Goal: Task Accomplishment & Management: Use online tool/utility

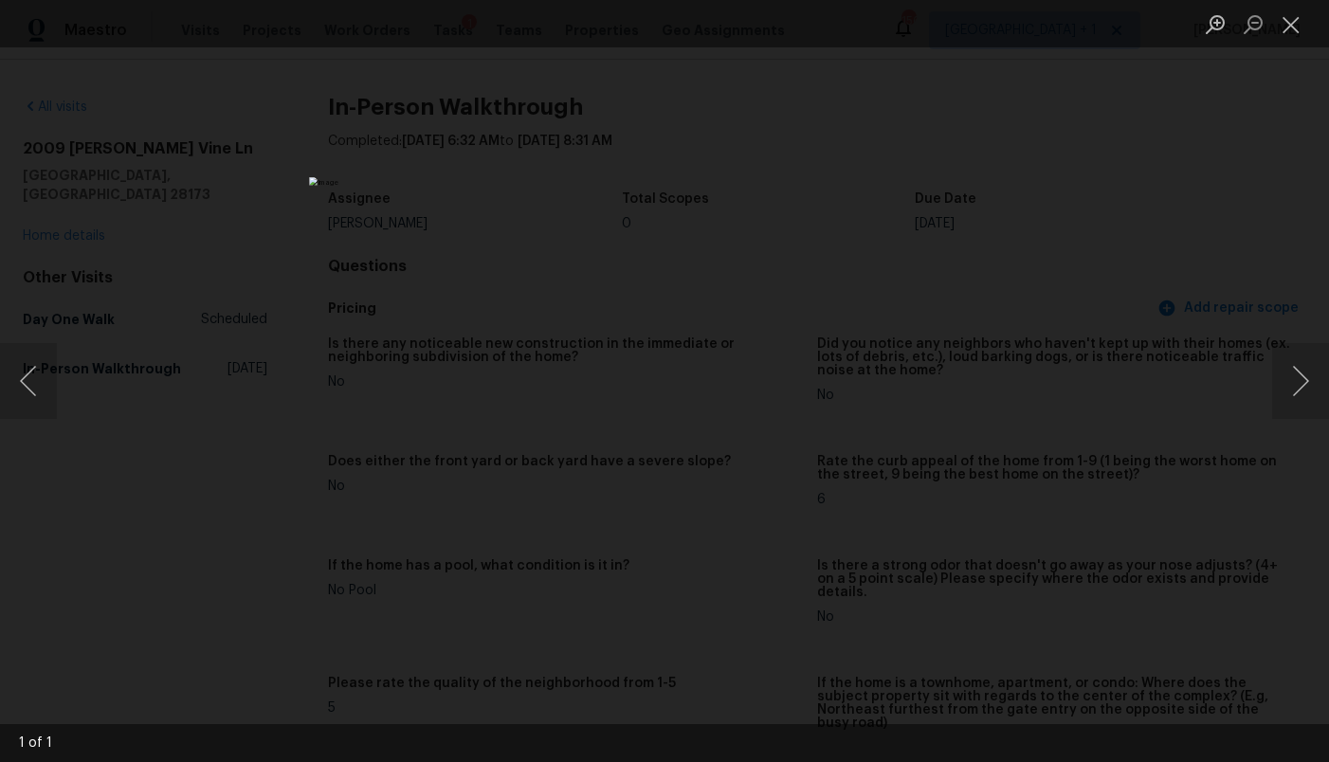
scroll to position [2216, 0]
click at [1283, 35] on button "Close lightbox" at bounding box center [1291, 24] width 38 height 33
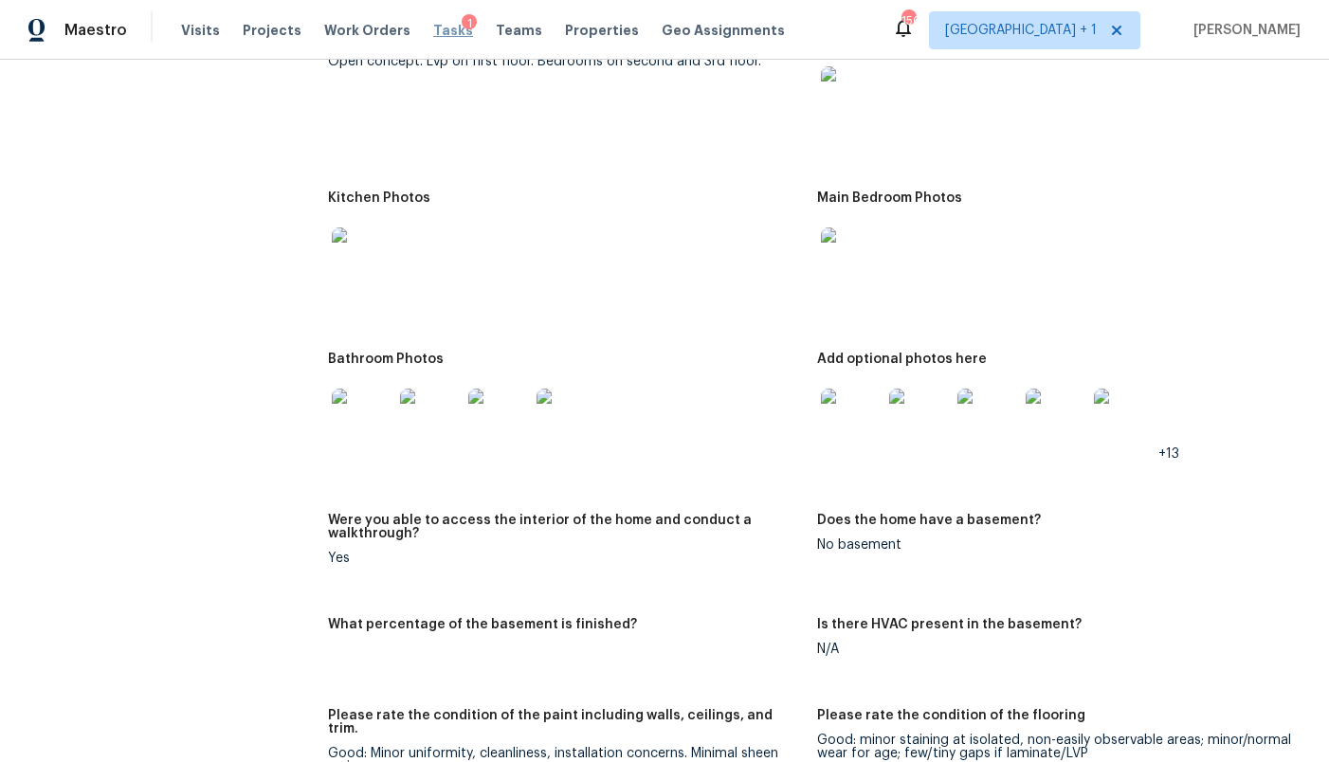
click at [433, 32] on span "Tasks" at bounding box center [453, 30] width 40 height 13
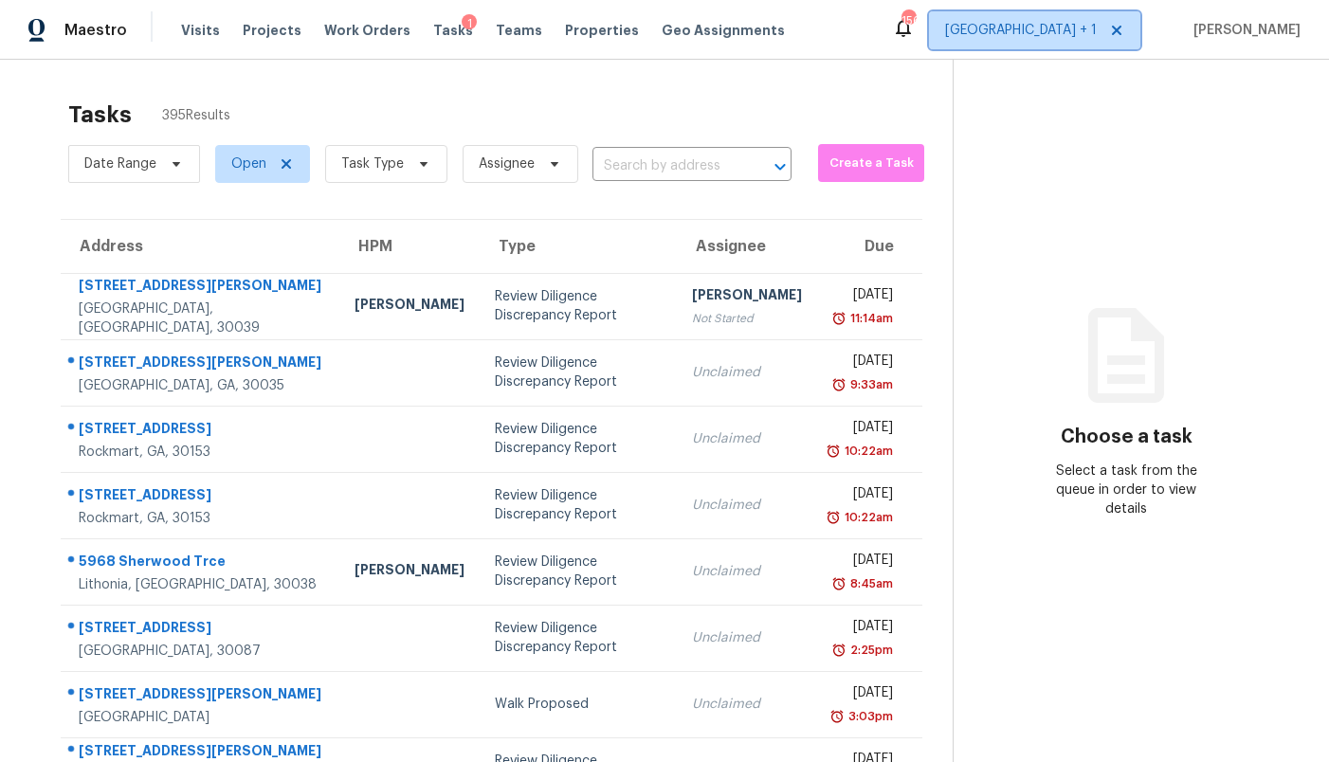
click at [1067, 30] on span "[GEOGRAPHIC_DATA] + 1" at bounding box center [1021, 30] width 152 height 19
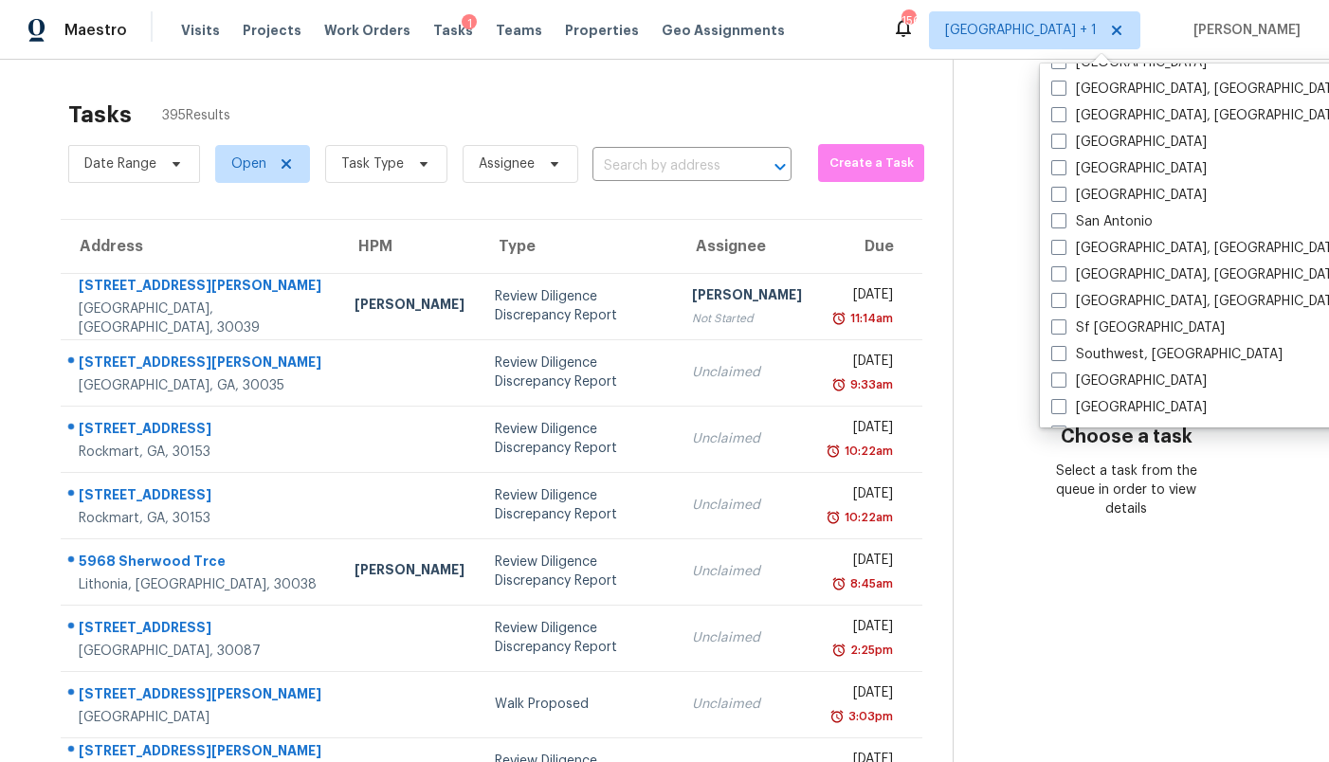
scroll to position [1270, 0]
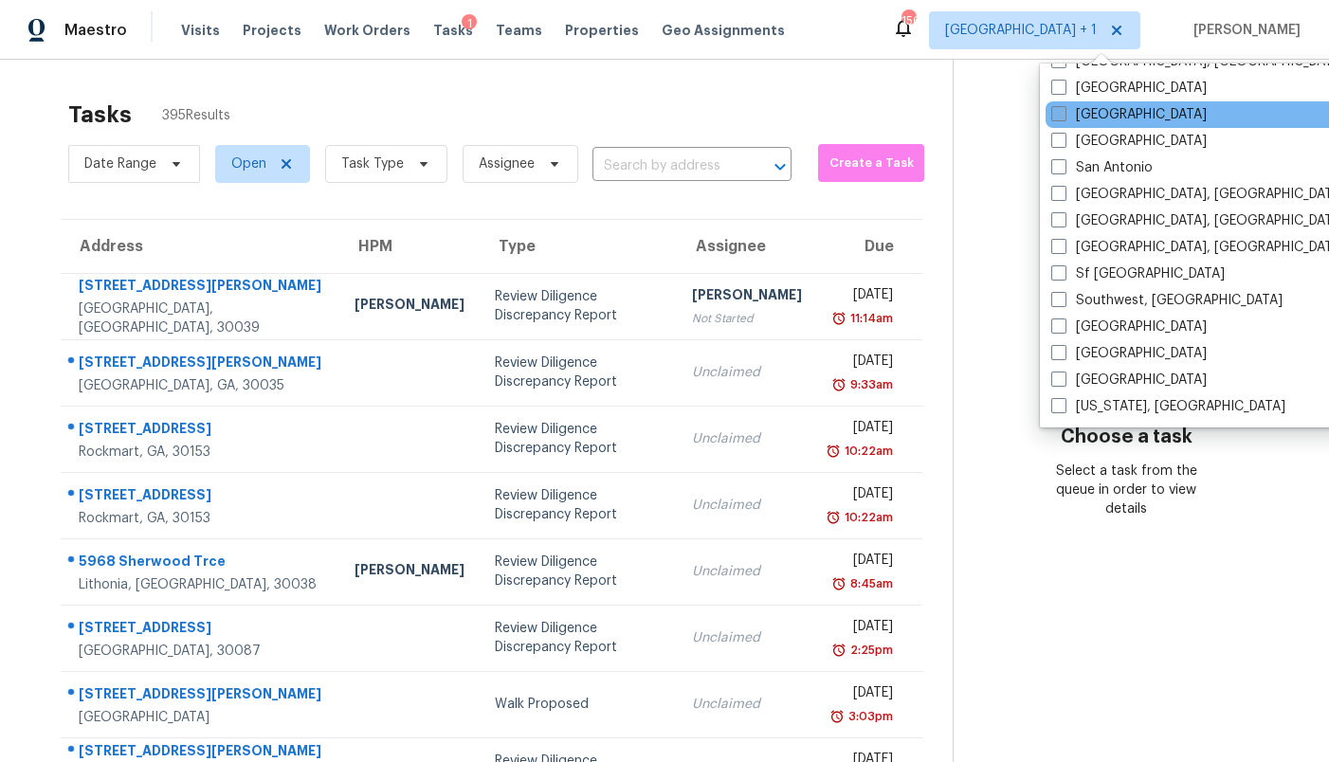
click at [1102, 122] on label "[GEOGRAPHIC_DATA]" at bounding box center [1128, 114] width 155 height 19
click at [1064, 118] on input "[GEOGRAPHIC_DATA]" at bounding box center [1057, 111] width 12 height 12
checkbox input "true"
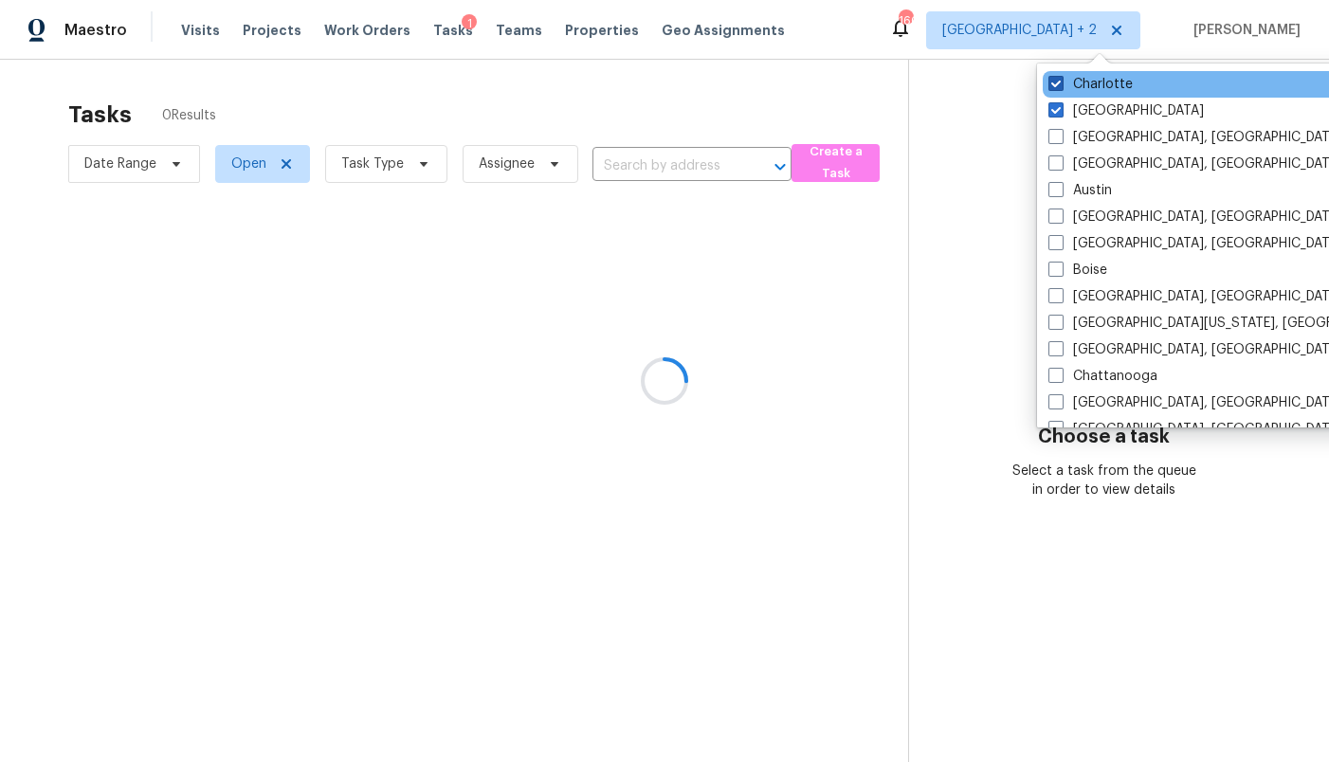
click at [1101, 83] on label "Charlotte" at bounding box center [1090, 84] width 84 height 19
click at [1061, 83] on input "Charlotte" at bounding box center [1054, 81] width 12 height 12
checkbox input "false"
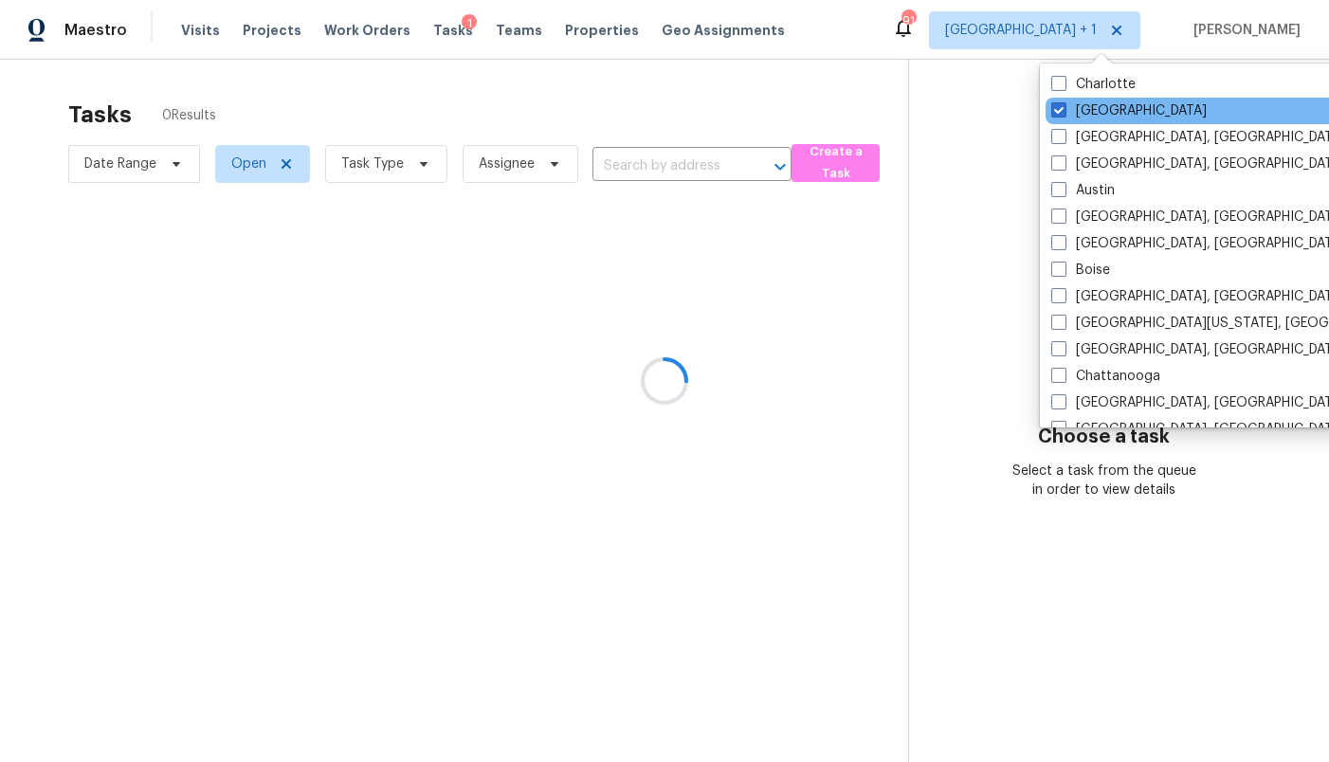
click at [1095, 121] on div "[GEOGRAPHIC_DATA]" at bounding box center [1237, 111] width 382 height 27
click at [1089, 110] on label "[GEOGRAPHIC_DATA]" at bounding box center [1128, 110] width 155 height 19
click at [1064, 110] on input "[GEOGRAPHIC_DATA]" at bounding box center [1057, 107] width 12 height 12
checkbox input "false"
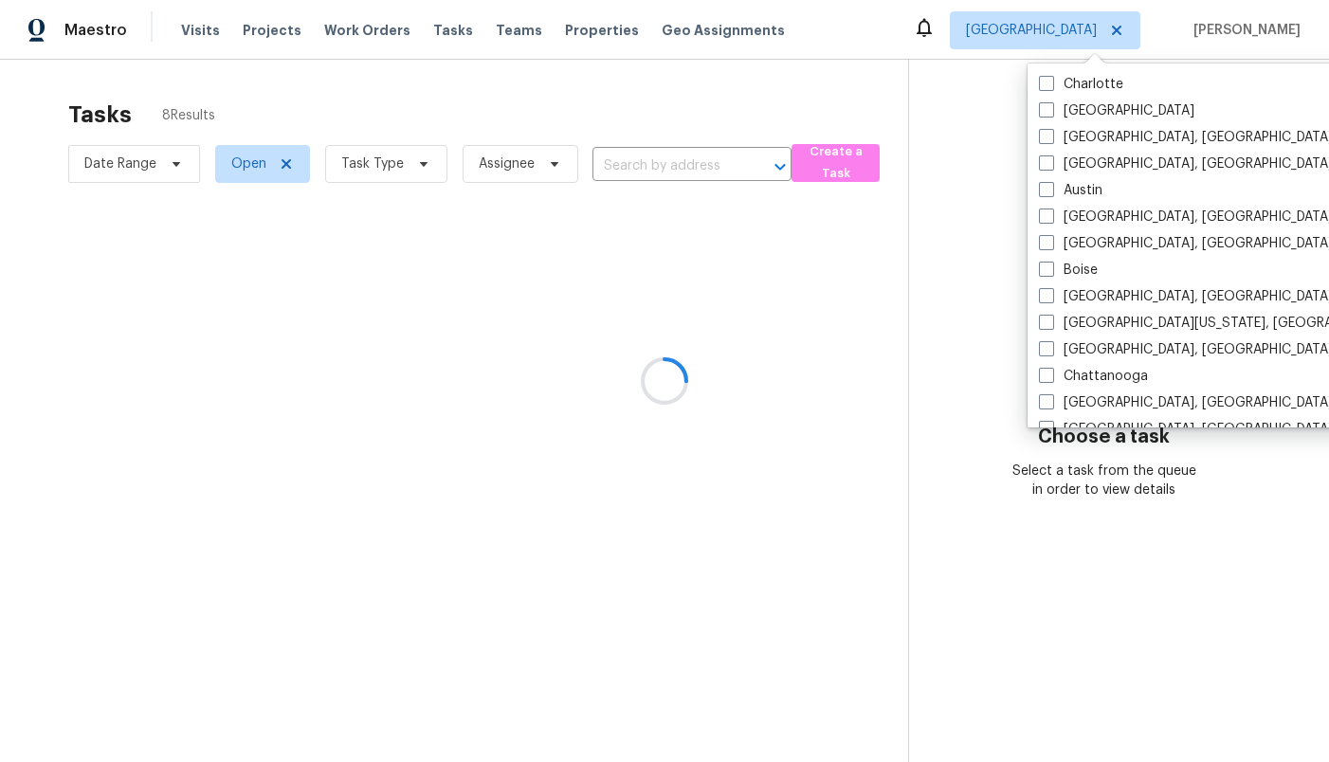
click at [925, 114] on div at bounding box center [664, 381] width 1329 height 762
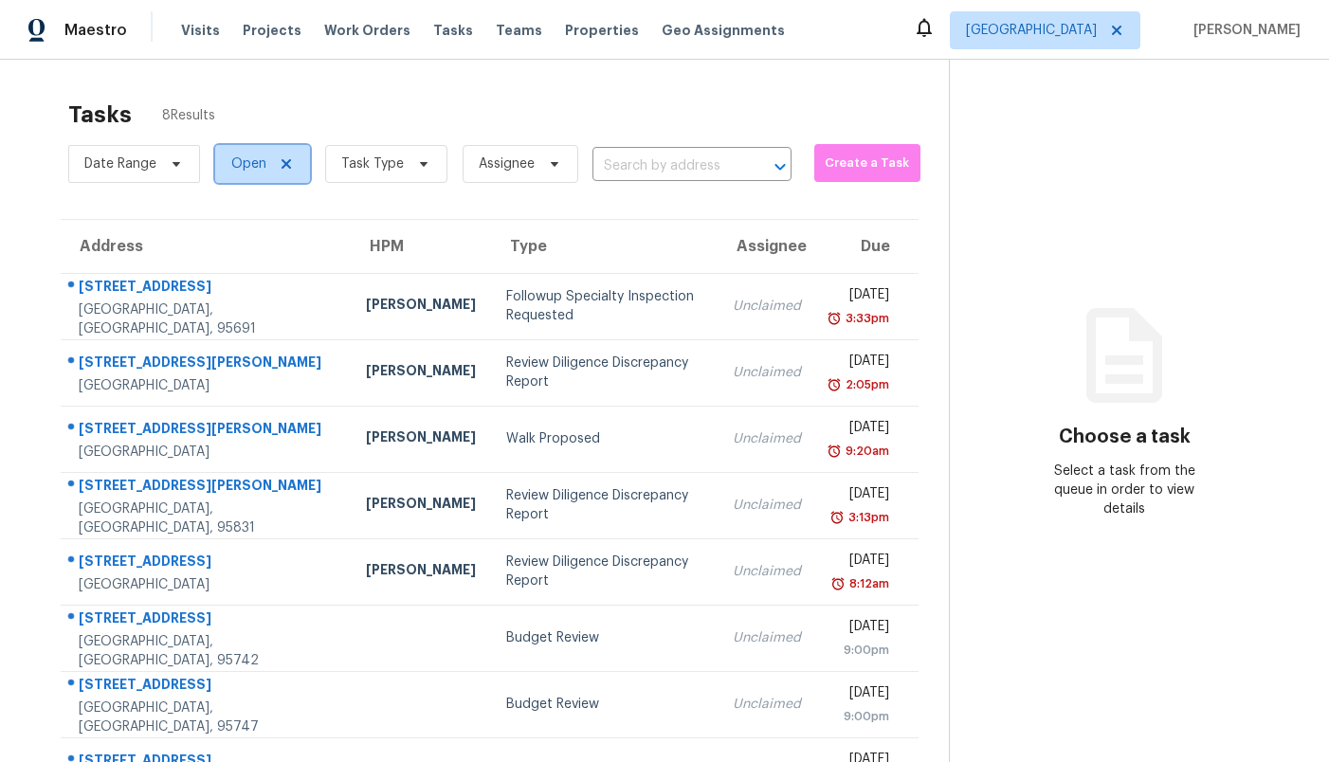
click at [224, 166] on span "Open" at bounding box center [262, 164] width 95 height 38
click at [251, 236] on label "Closed" at bounding box center [260, 244] width 68 height 19
click at [238, 236] on input "Closed" at bounding box center [232, 241] width 12 height 12
checkbox input "true"
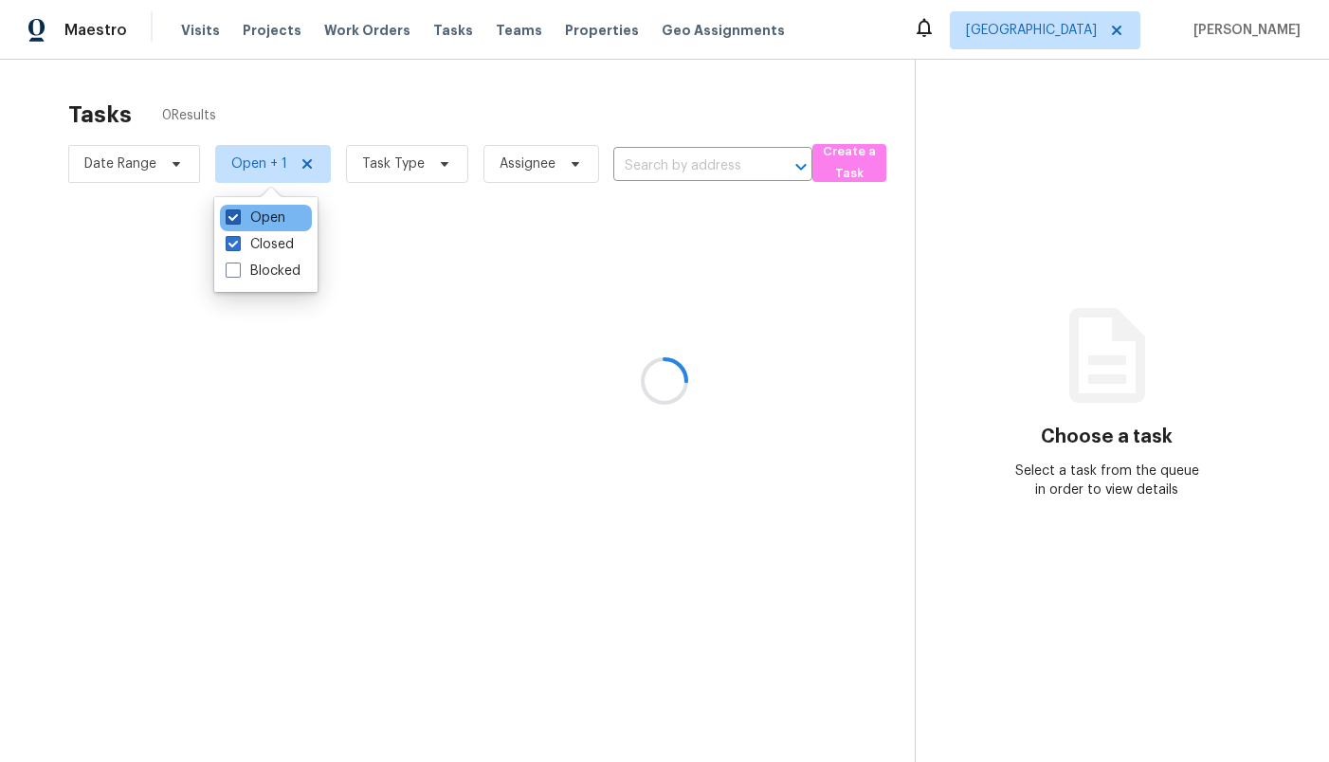
click at [254, 209] on label "Open" at bounding box center [256, 218] width 60 height 19
click at [238, 209] on input "Open" at bounding box center [232, 215] width 12 height 12
checkbox input "false"
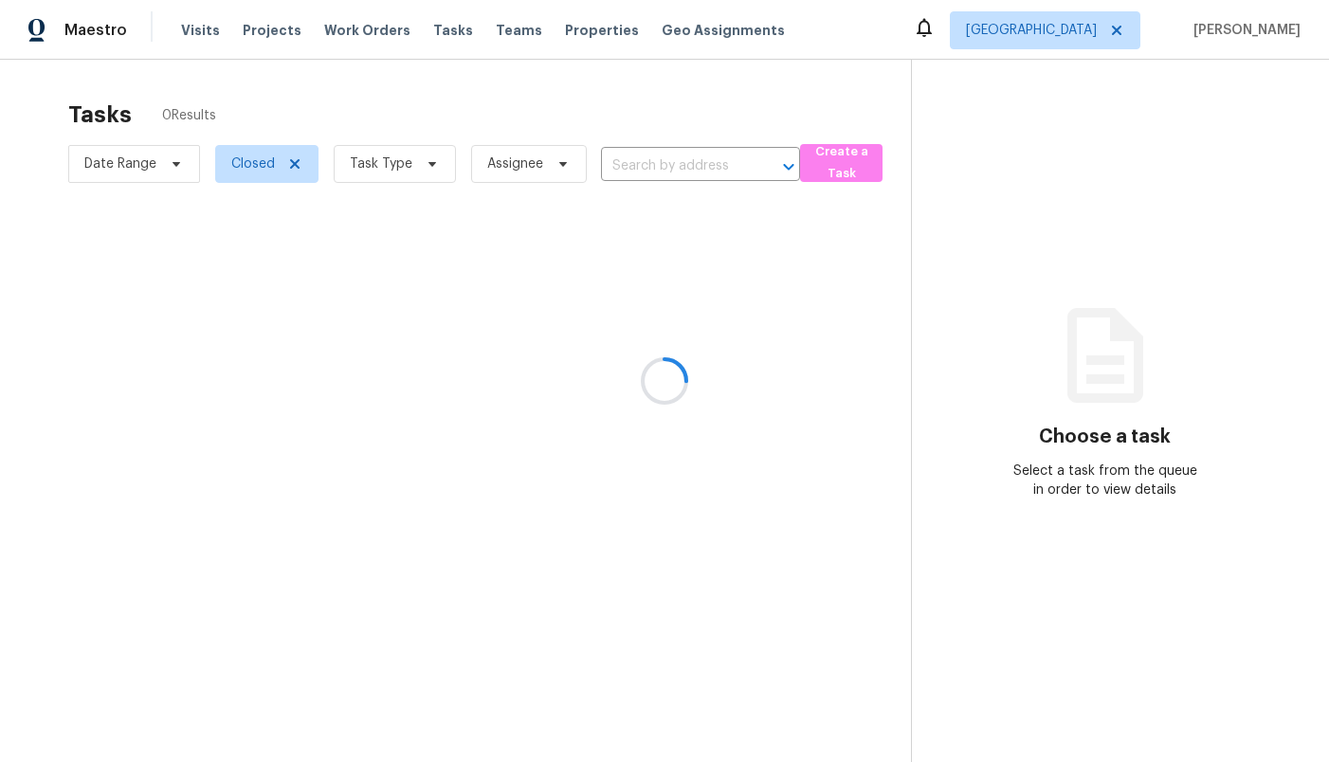
click at [356, 174] on div at bounding box center [664, 381] width 1329 height 762
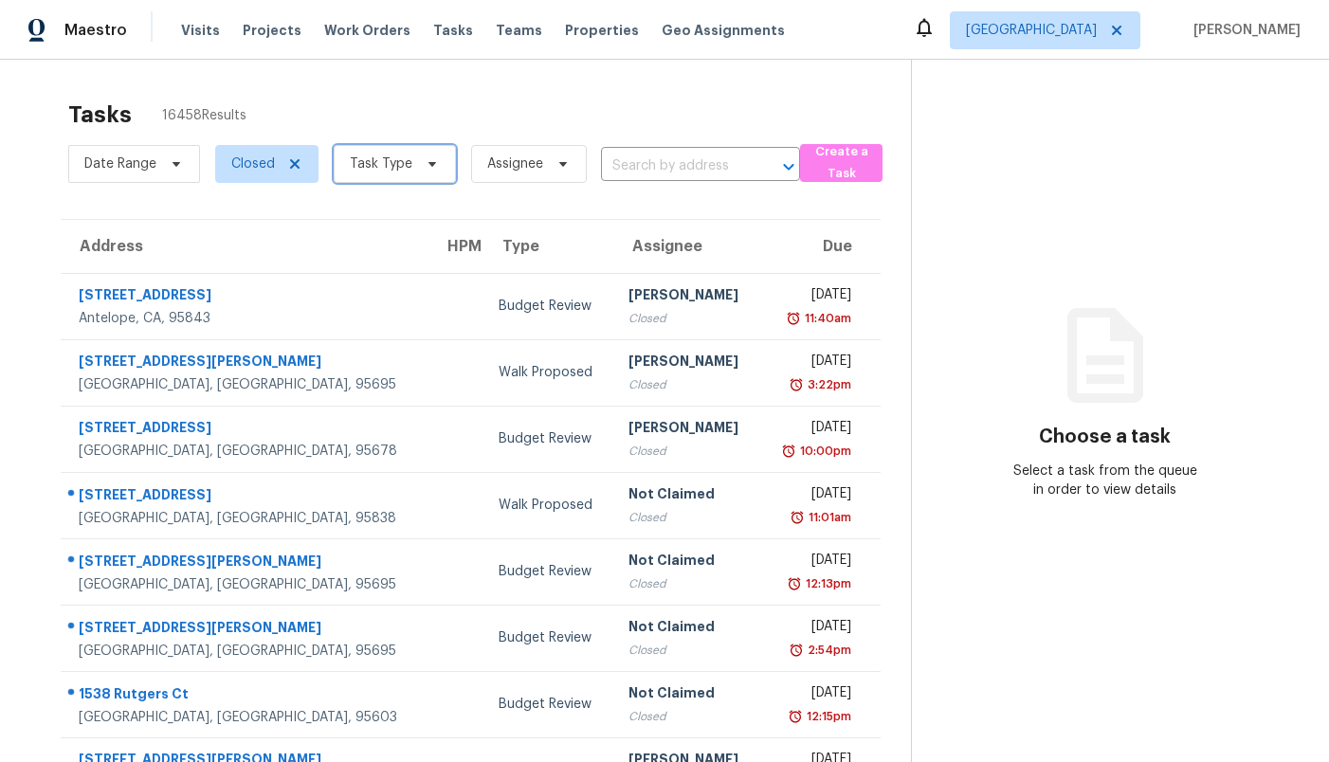
click at [377, 167] on span "Task Type" at bounding box center [381, 164] width 63 height 19
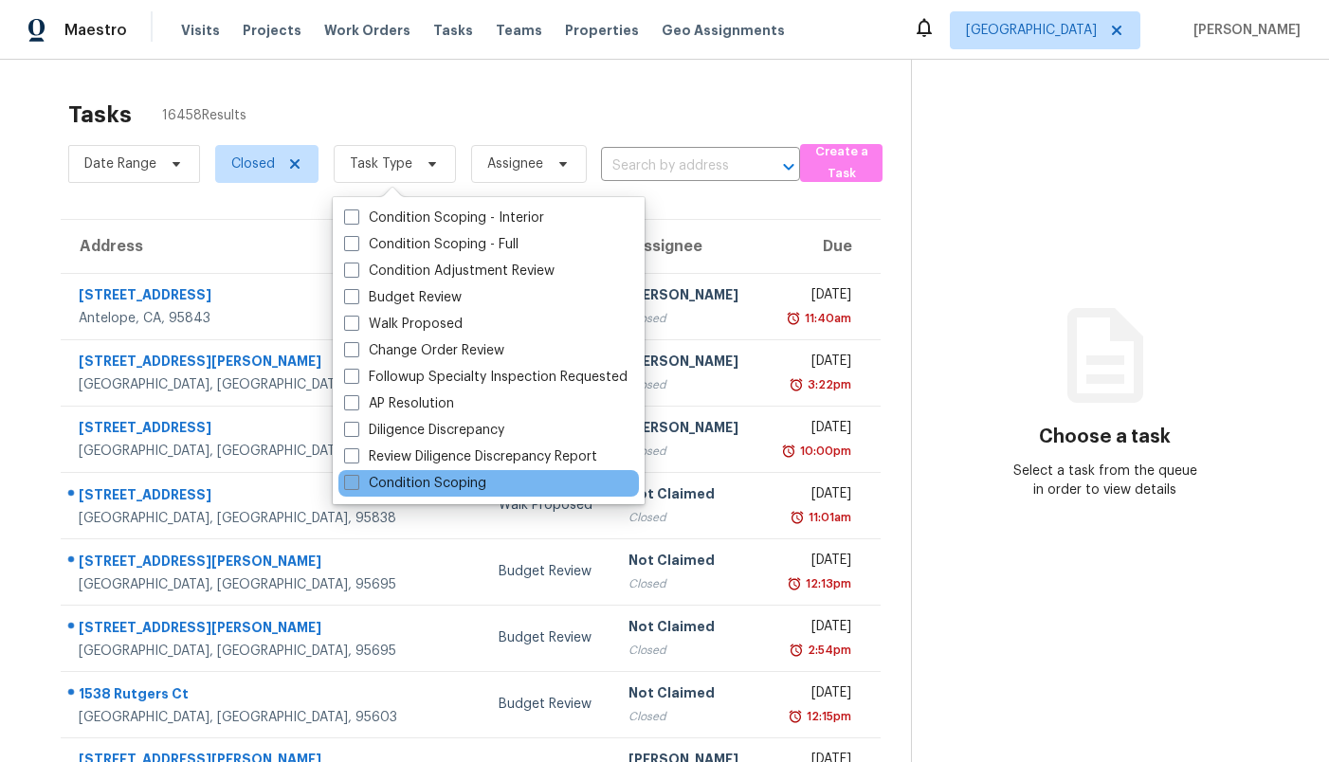
click at [421, 487] on label "Condition Scoping" at bounding box center [415, 483] width 142 height 19
click at [356, 486] on input "Condition Scoping" at bounding box center [350, 480] width 12 height 12
checkbox input "true"
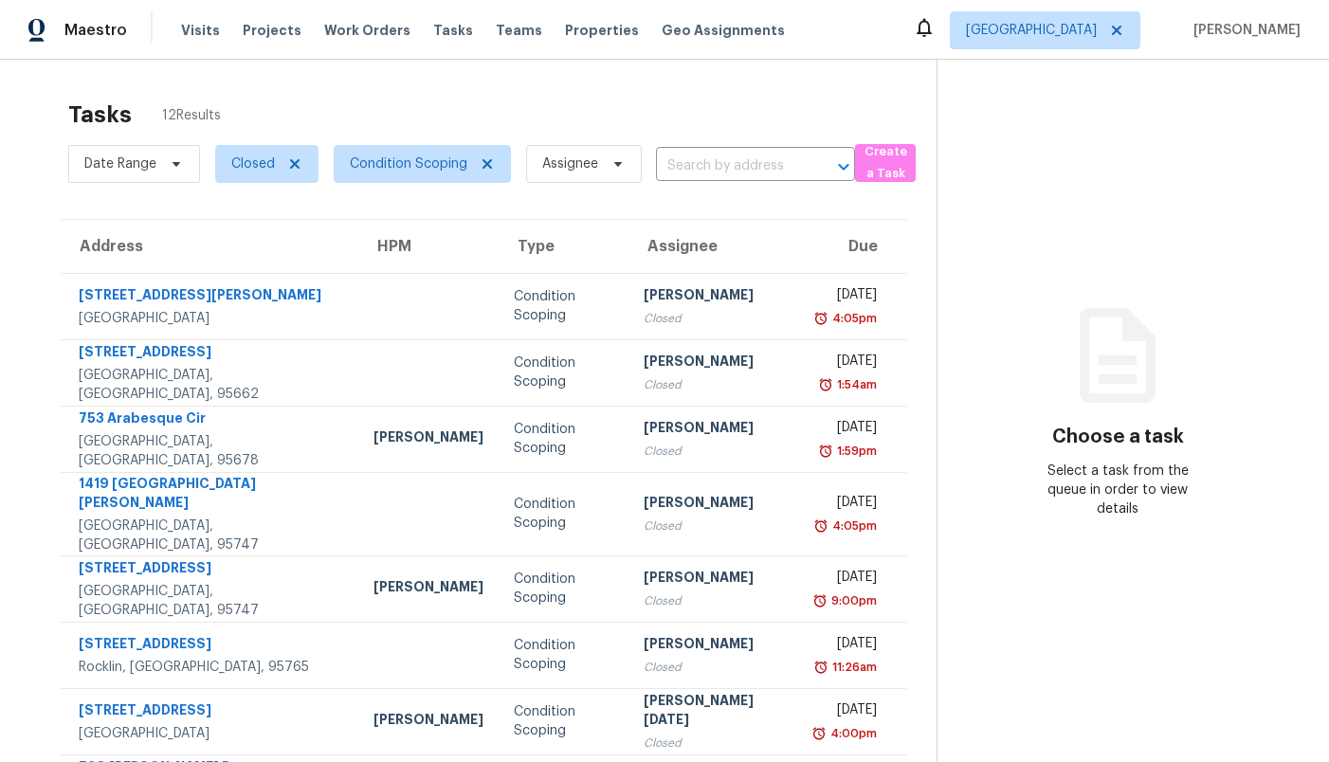
click at [635, 104] on div "Tasks 12 Results" at bounding box center [502, 114] width 868 height 49
click at [711, 156] on input "text" at bounding box center [729, 166] width 146 height 29
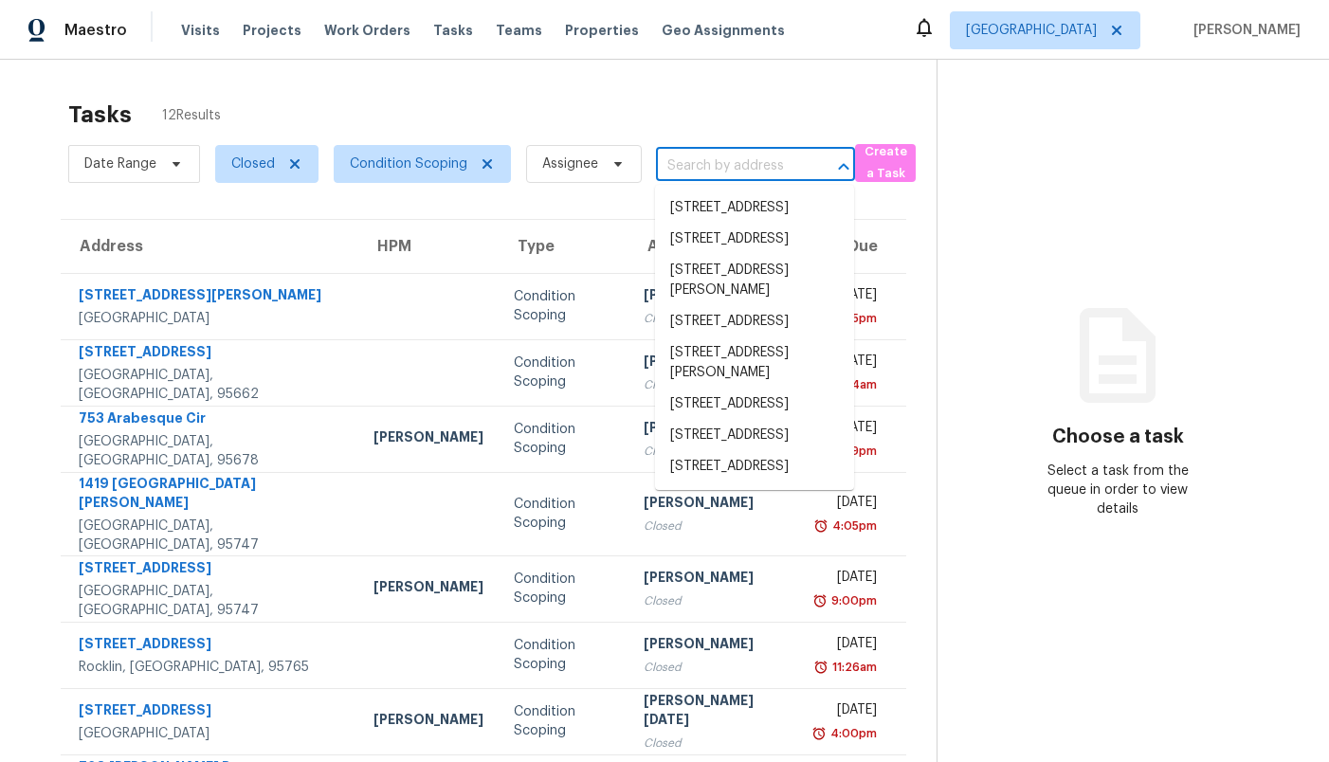
paste input "[STREET_ADDRESS]"
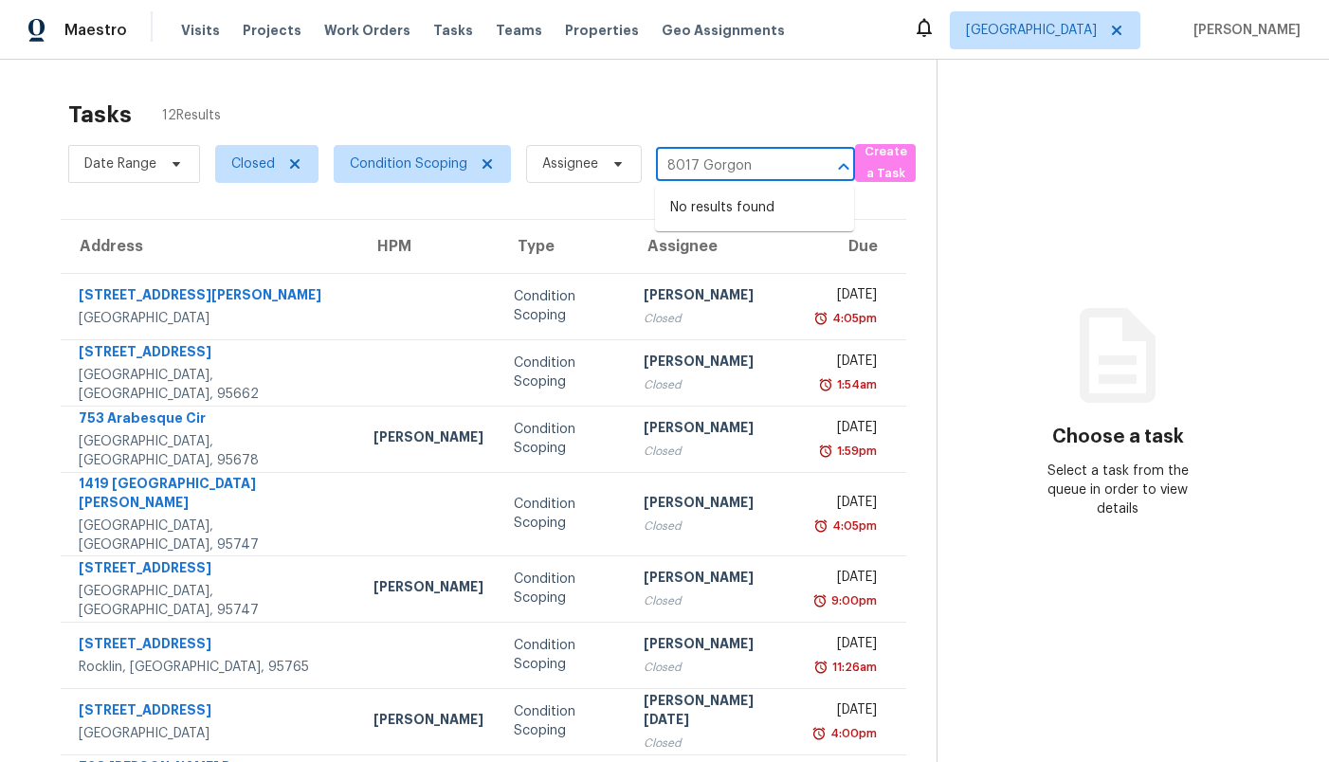
type input "8017 Gorgon"
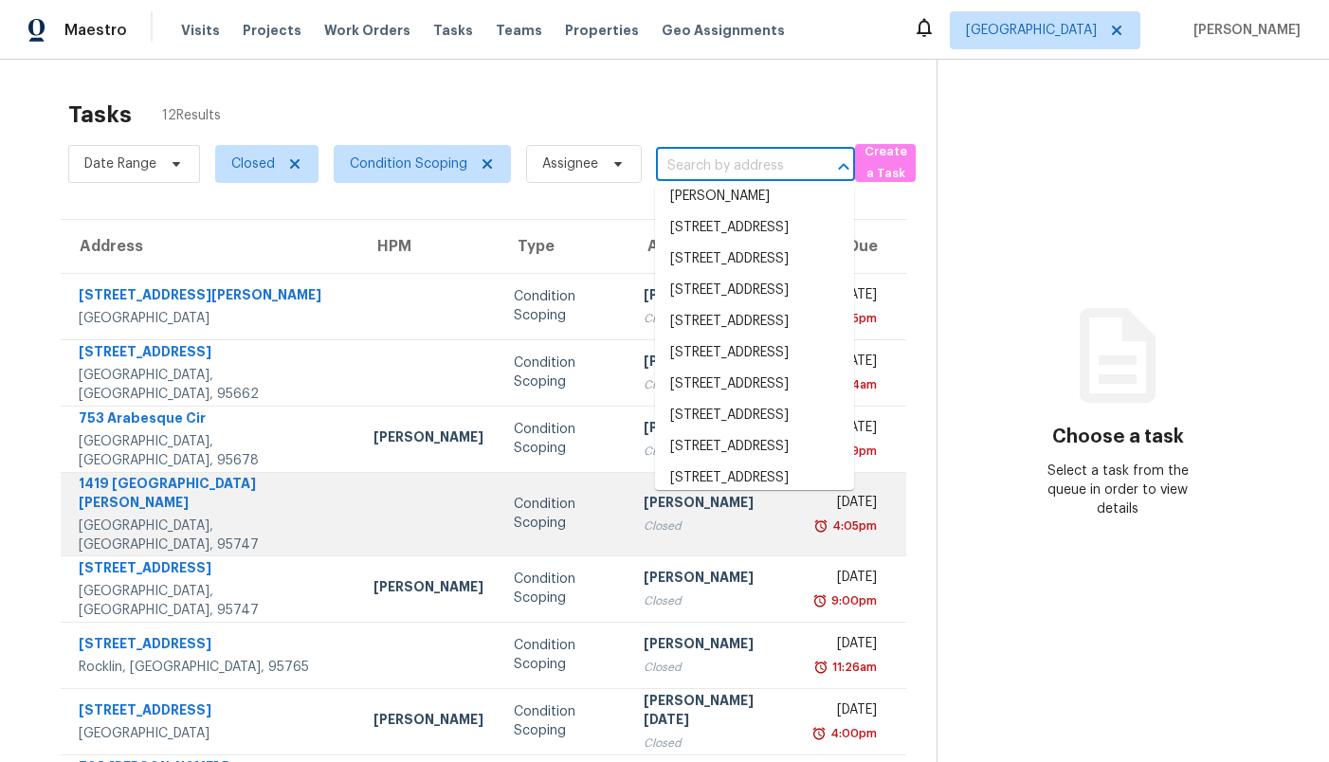
scroll to position [181, 0]
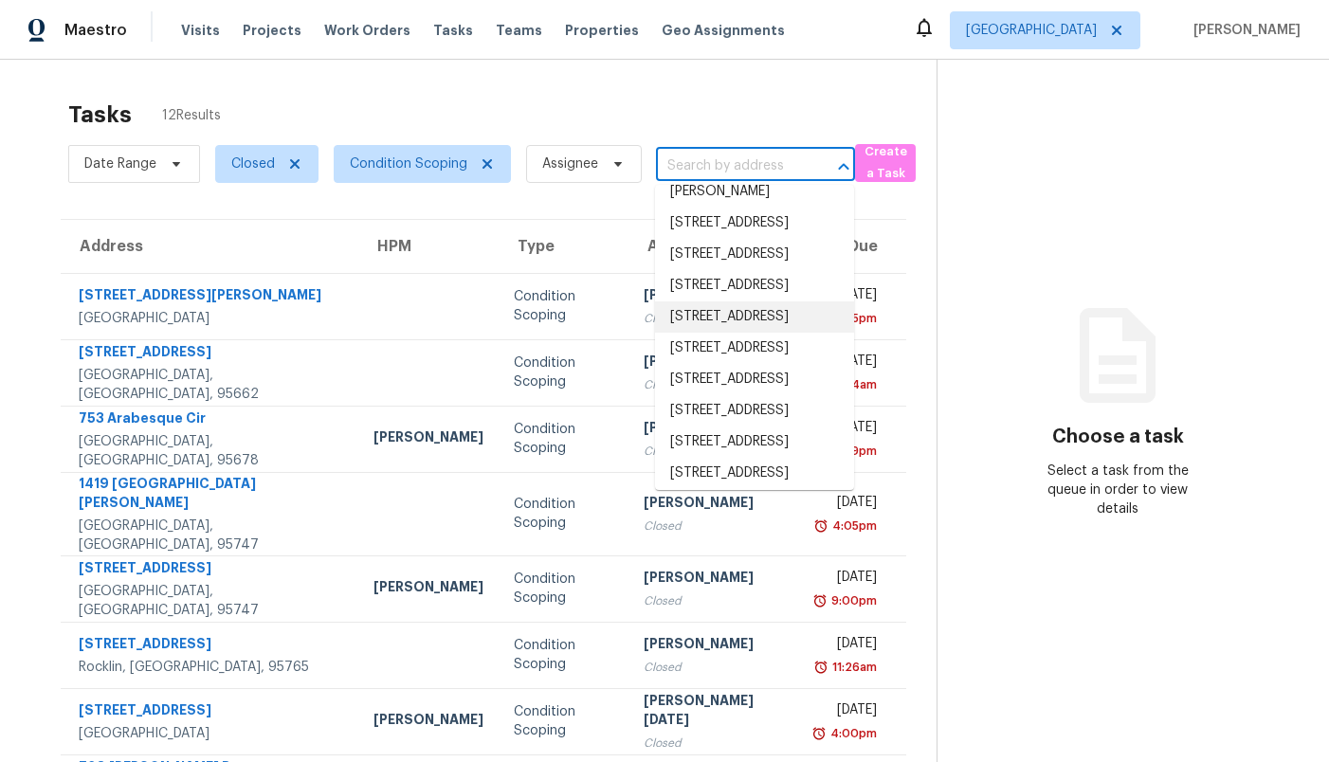
click at [1064, 589] on section "Choose a task Select a task from the queue in order to view details" at bounding box center [1118, 532] width 362 height 945
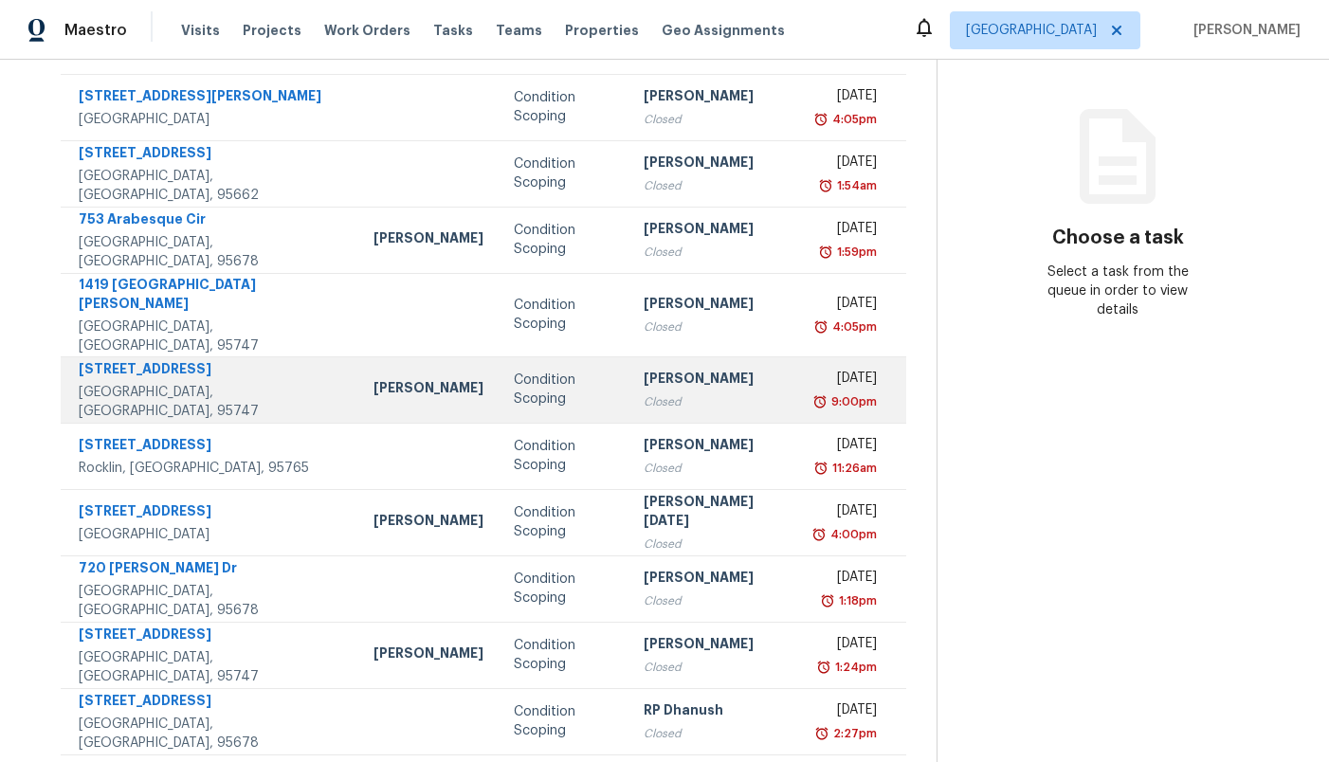
scroll to position [225, 0]
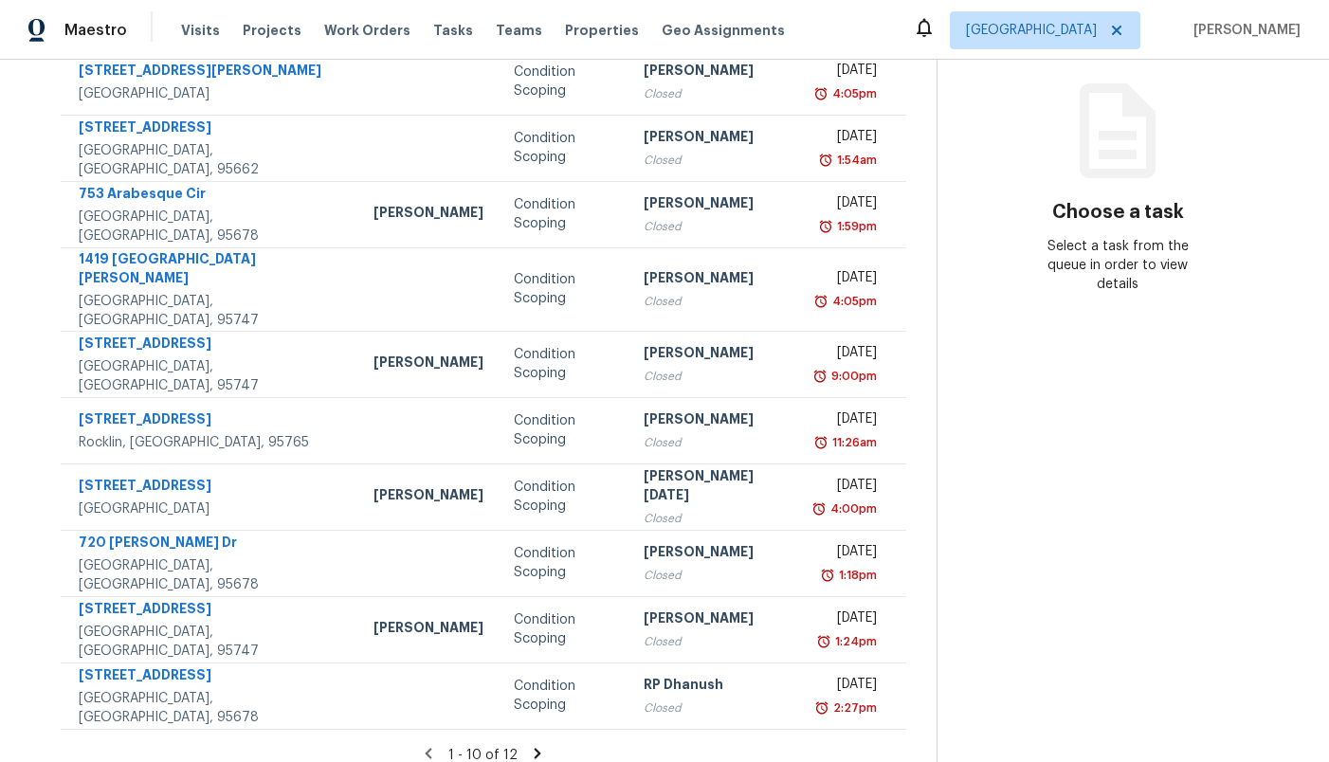
click at [532, 745] on icon at bounding box center [537, 753] width 17 height 17
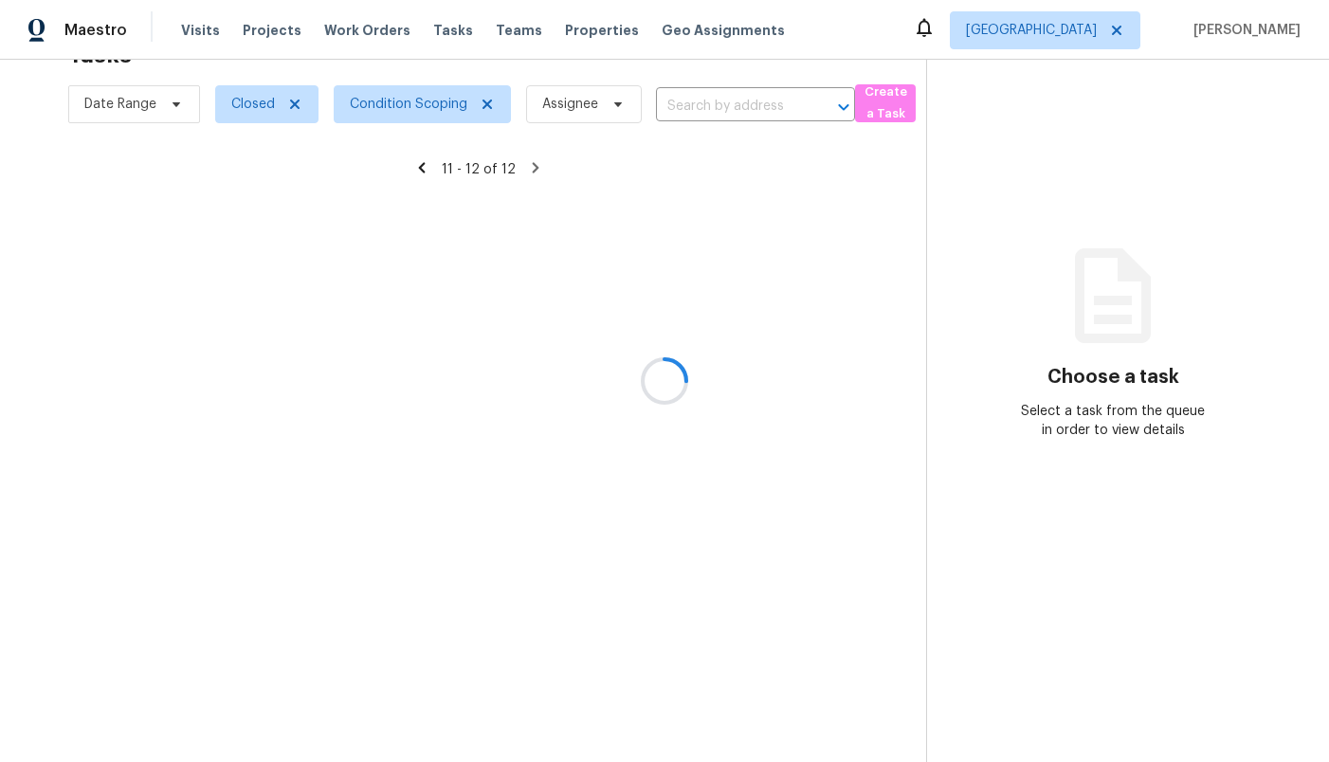
scroll to position [60, 0]
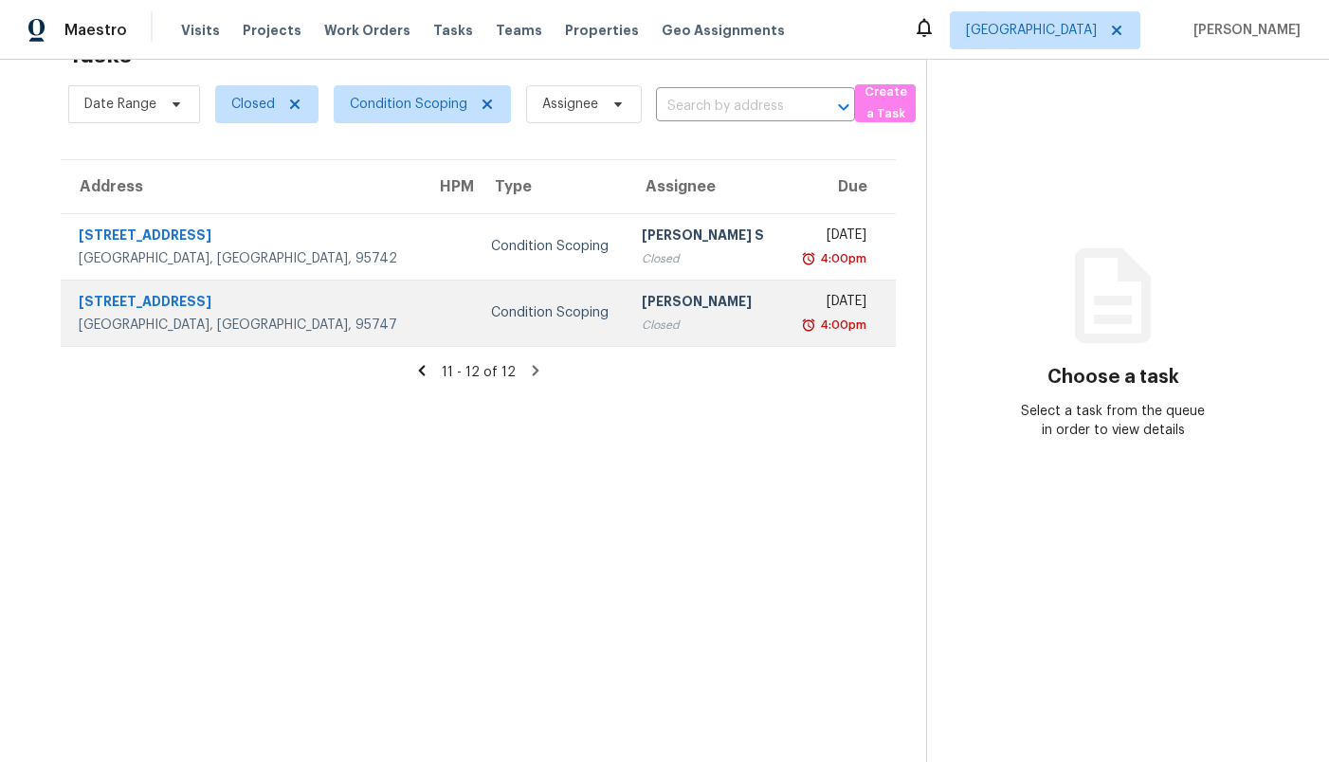
click at [642, 309] on div "[PERSON_NAME]" at bounding box center [705, 304] width 126 height 24
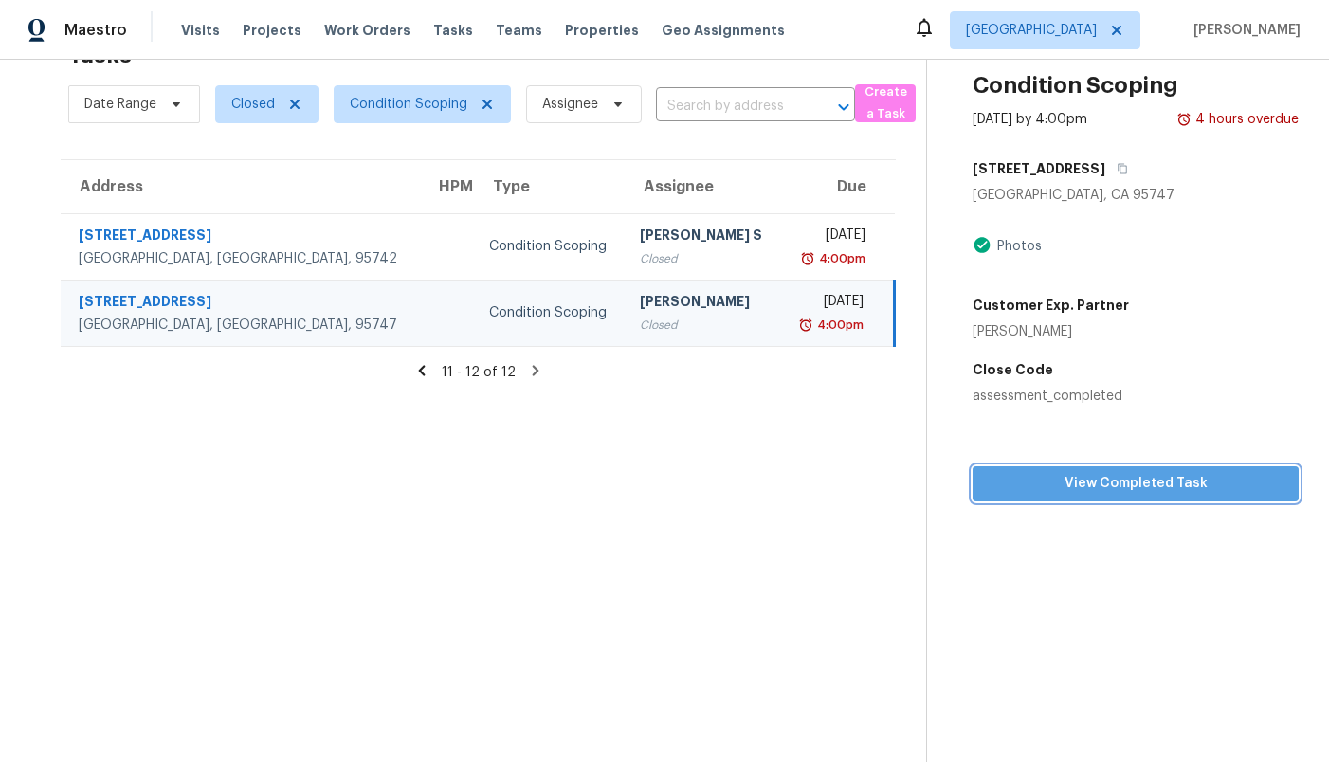
click at [1095, 471] on button "View Completed Task" at bounding box center [1136, 483] width 326 height 35
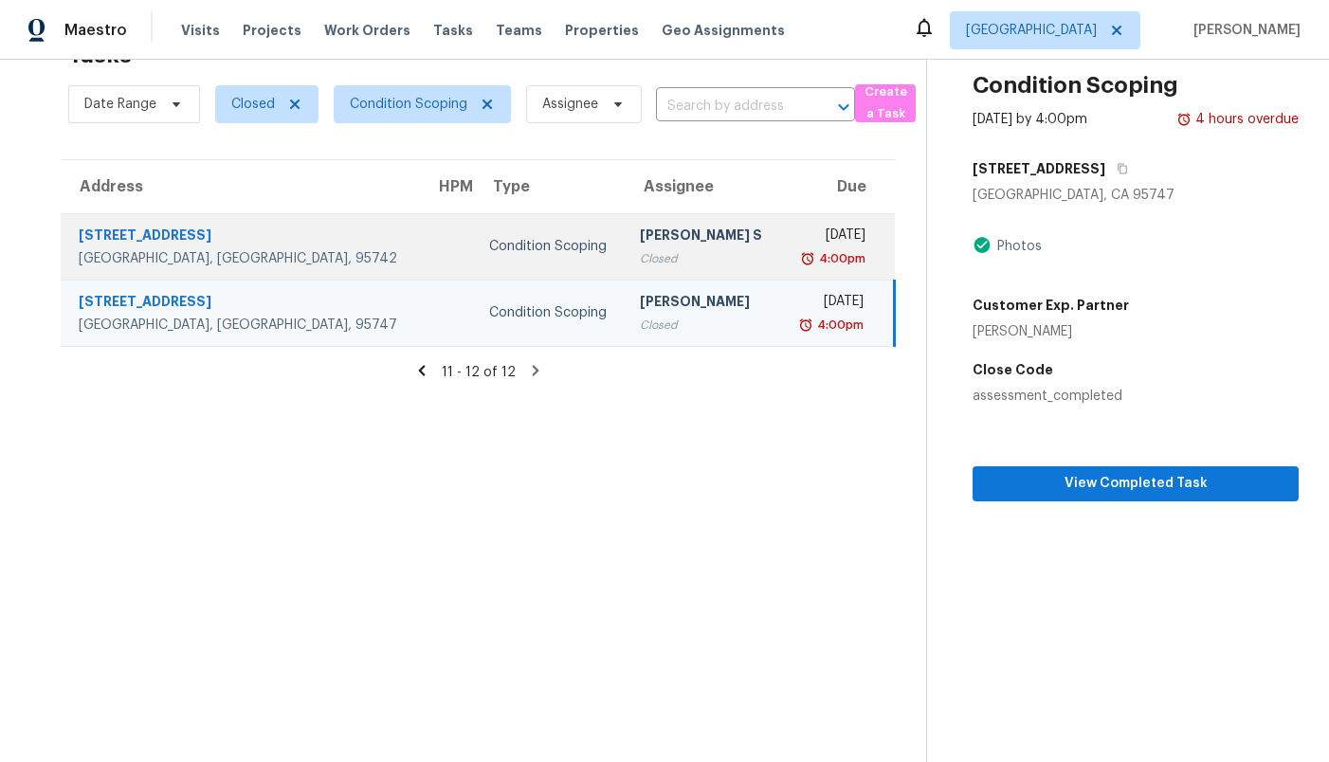
click at [640, 253] on div "Closed" at bounding box center [702, 258] width 125 height 19
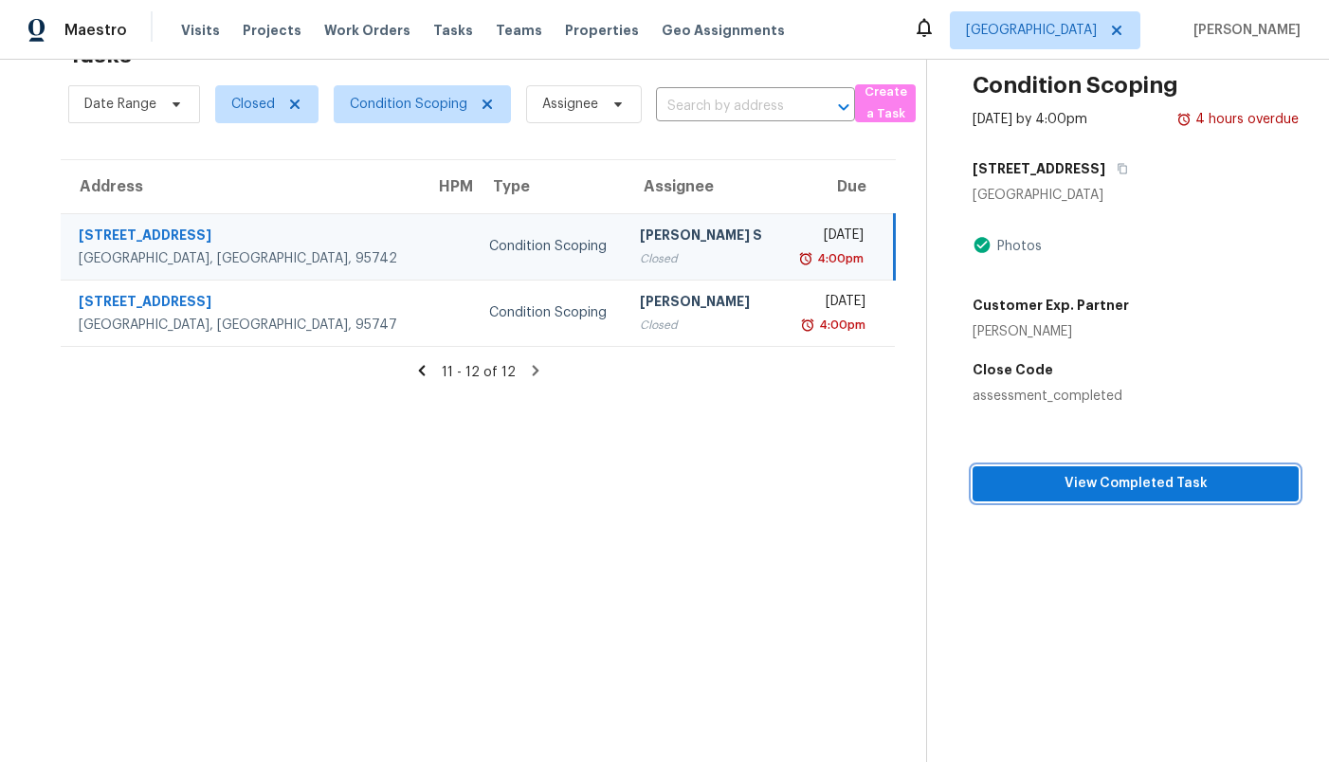
click at [1086, 488] on span "View Completed Task" at bounding box center [1136, 484] width 296 height 24
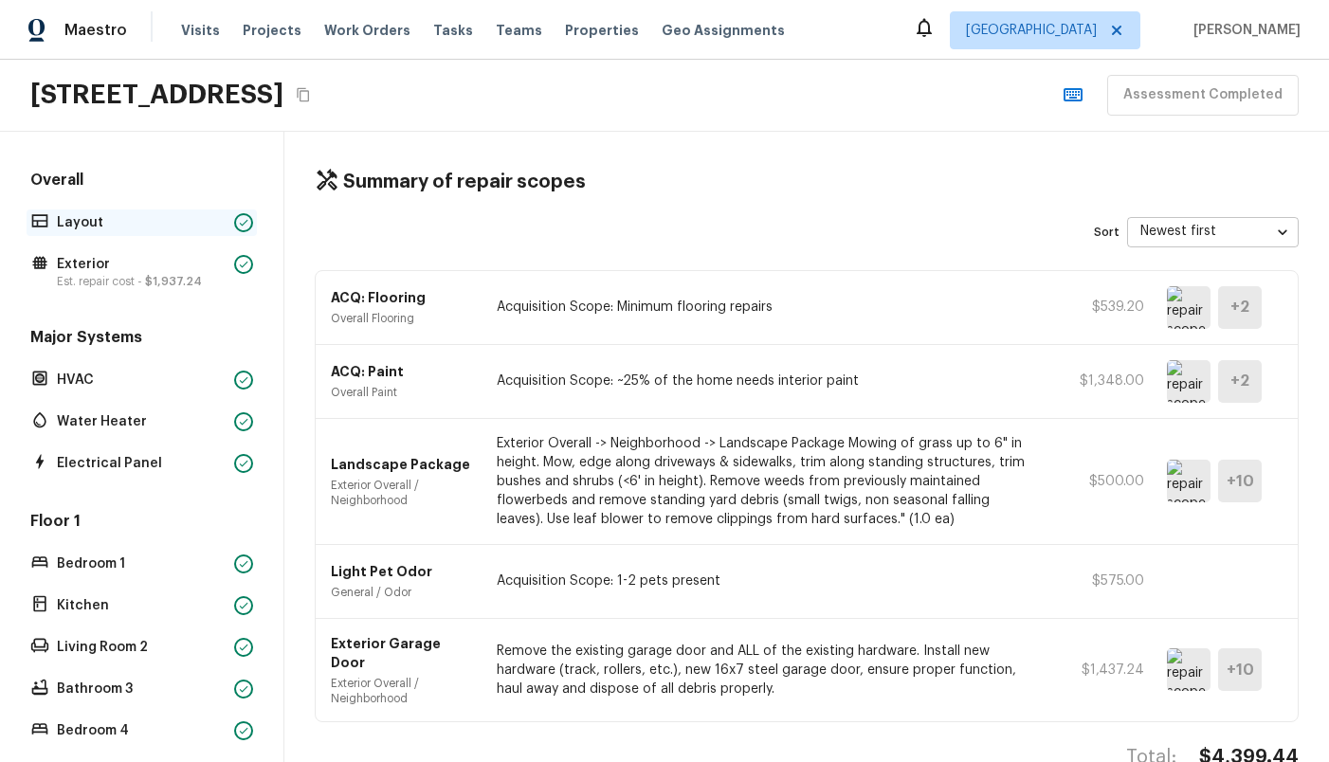
click at [143, 224] on p "Layout" at bounding box center [142, 222] width 170 height 19
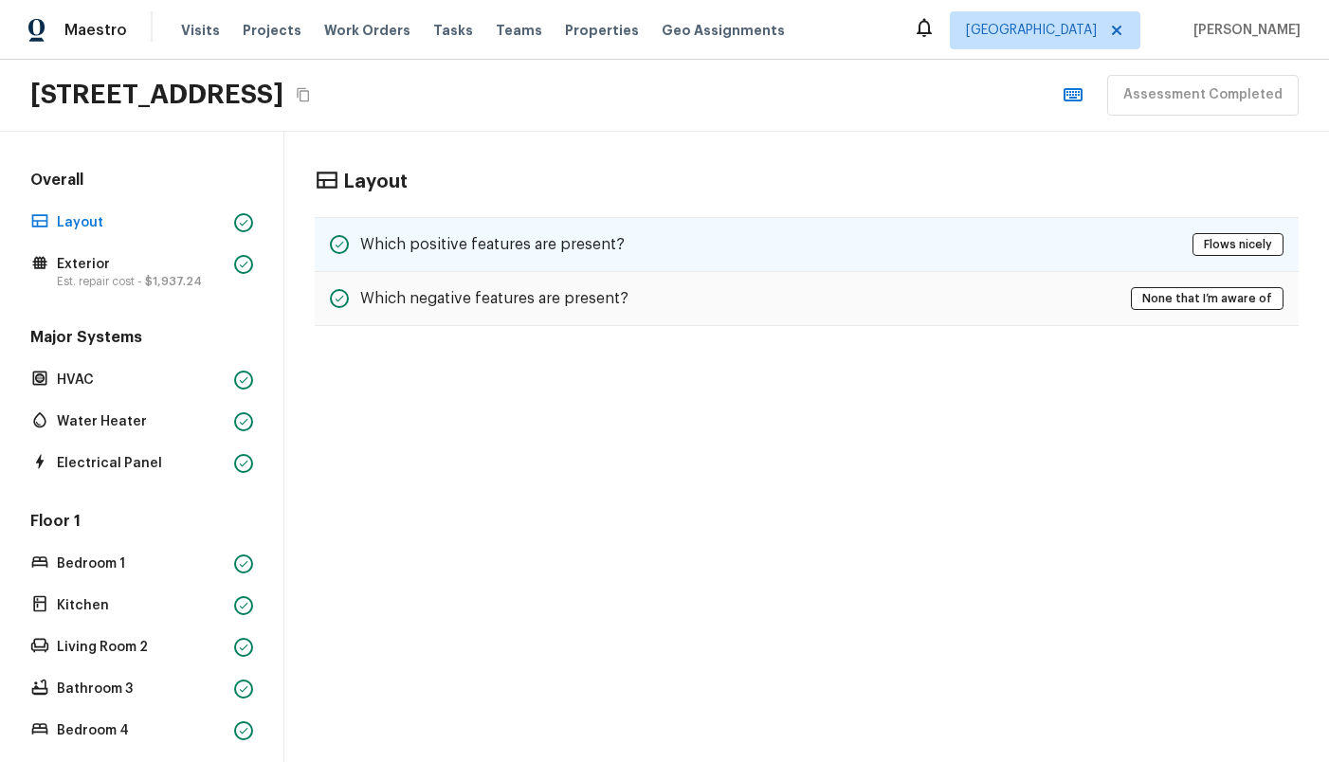
click at [441, 262] on div "Which positive features are present? Flows nicely" at bounding box center [807, 244] width 984 height 55
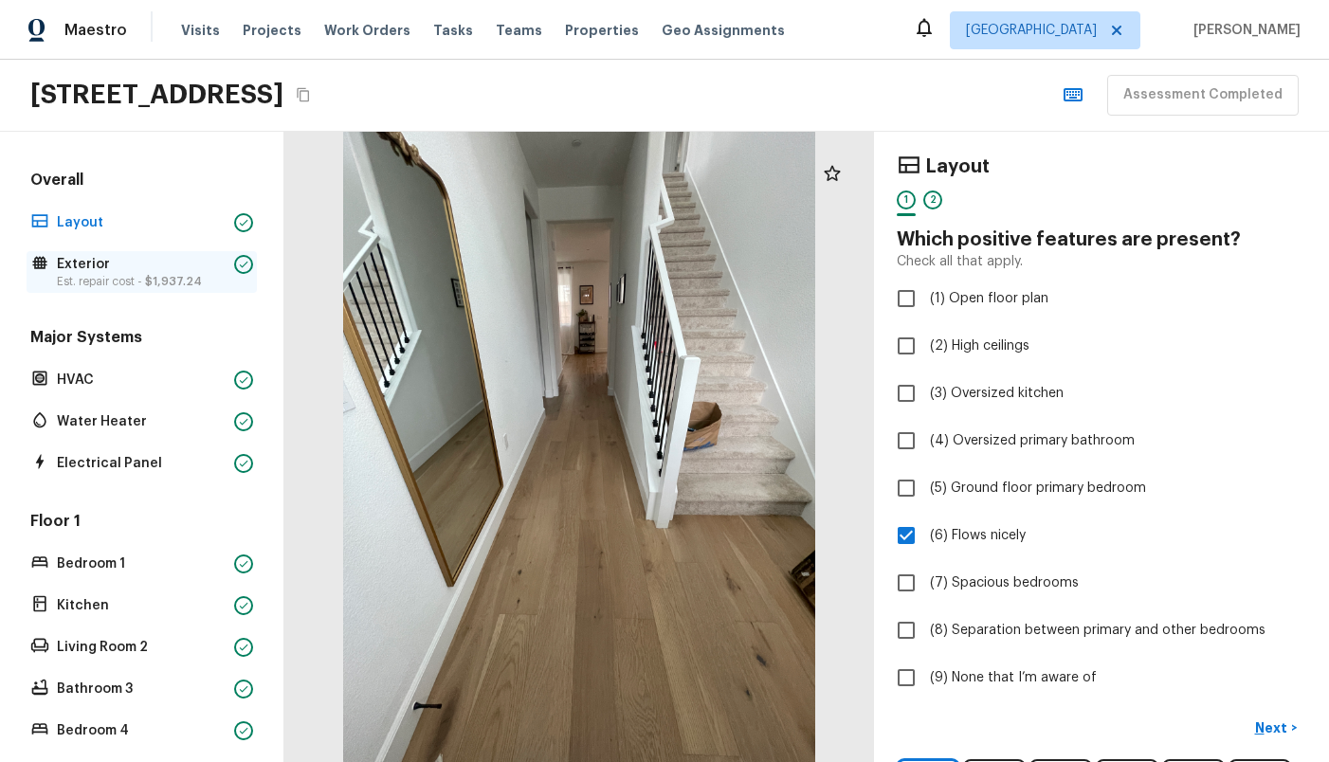
click at [130, 259] on p "Exterior" at bounding box center [142, 264] width 170 height 19
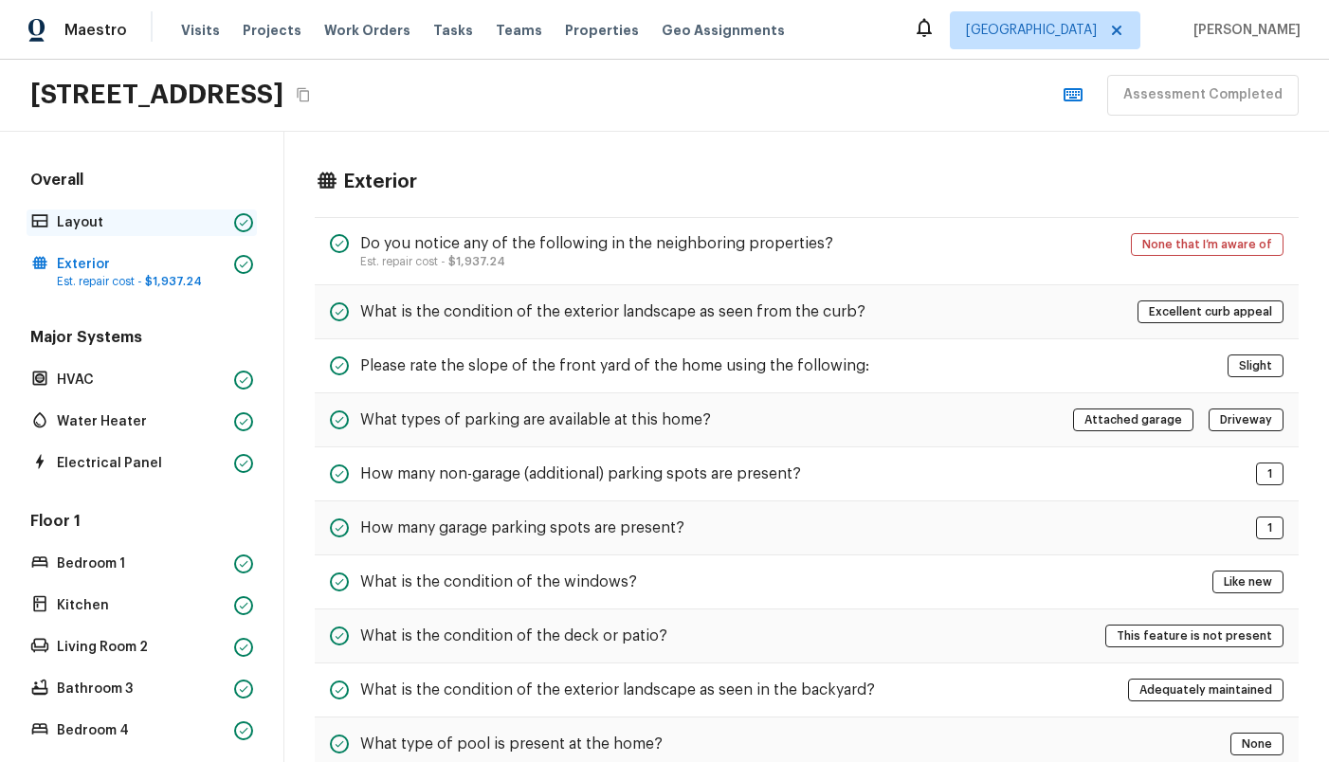
click at [125, 224] on p "Layout" at bounding box center [142, 222] width 170 height 19
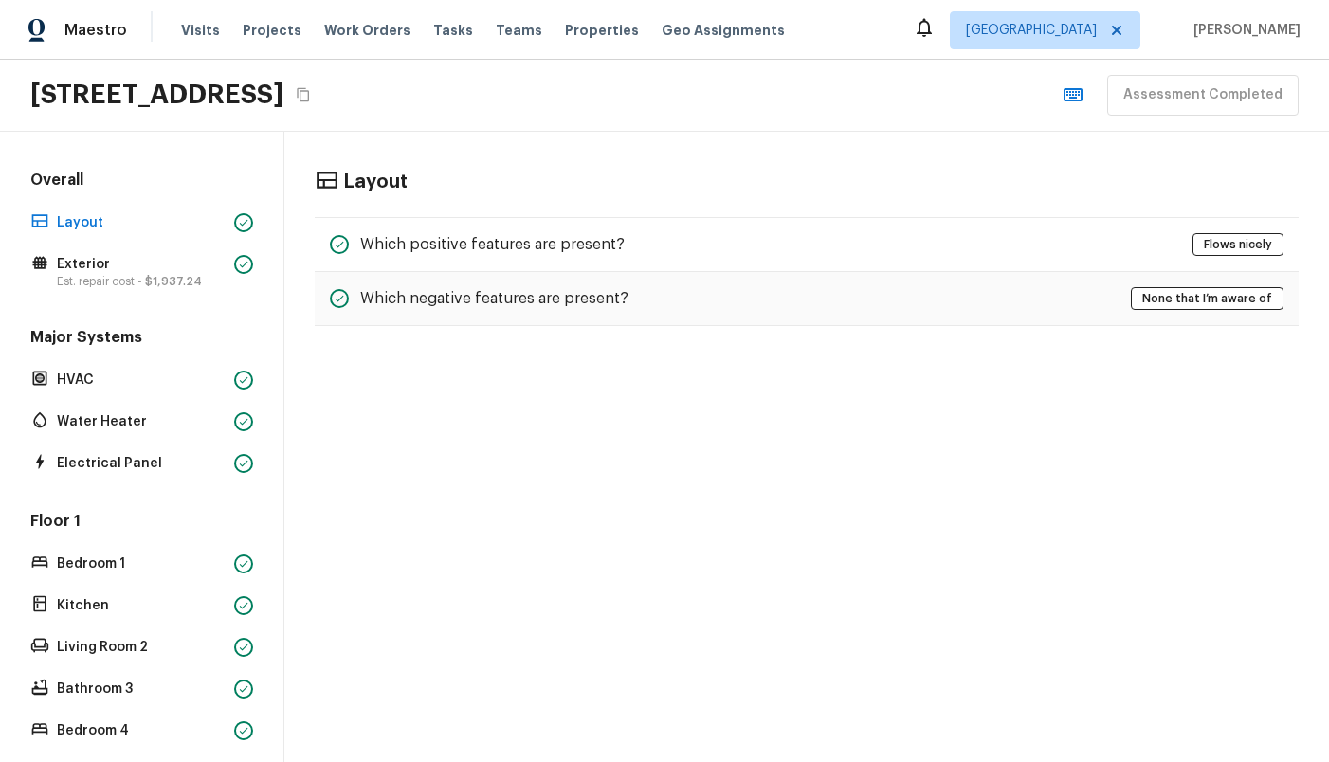
click at [311, 94] on icon "Copy Address" at bounding box center [303, 94] width 15 height 15
